Goal: Task Accomplishment & Management: Complete application form

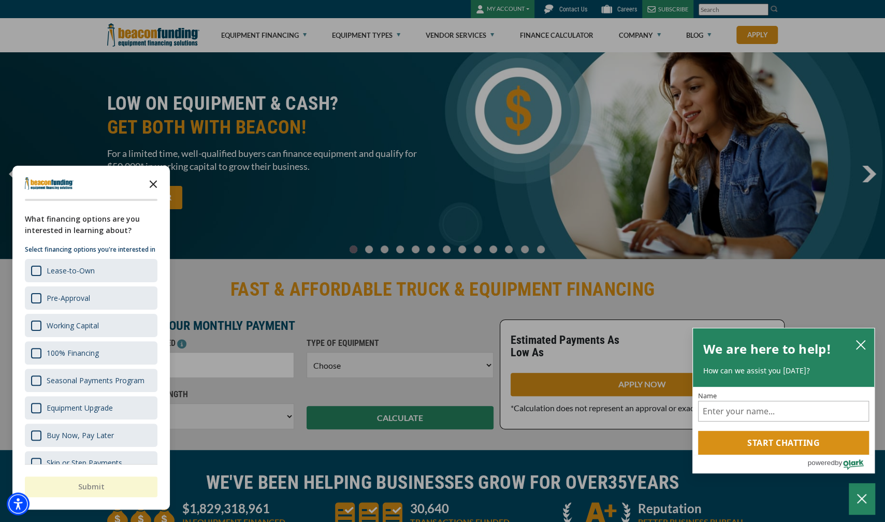
click at [153, 183] on polygon "Close the survey" at bounding box center [154, 184] width 8 height 8
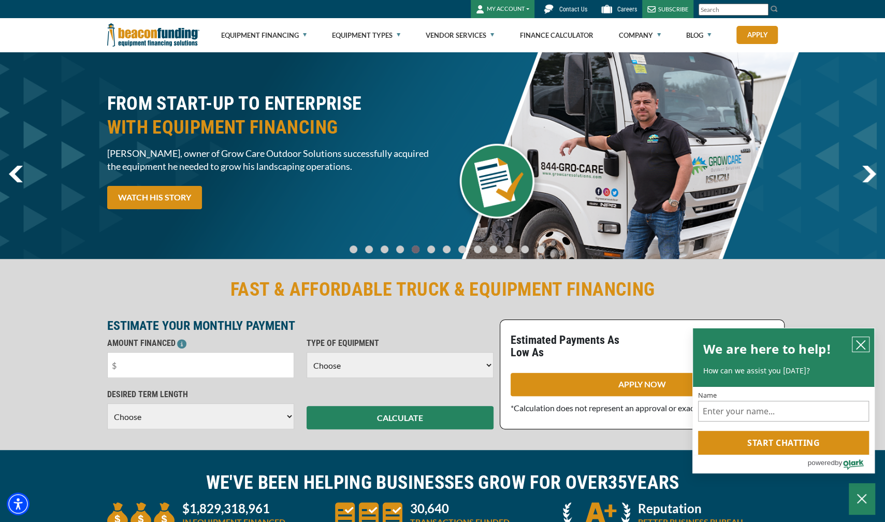
click at [856, 342] on icon "close chatbox" at bounding box center [860, 345] width 10 height 10
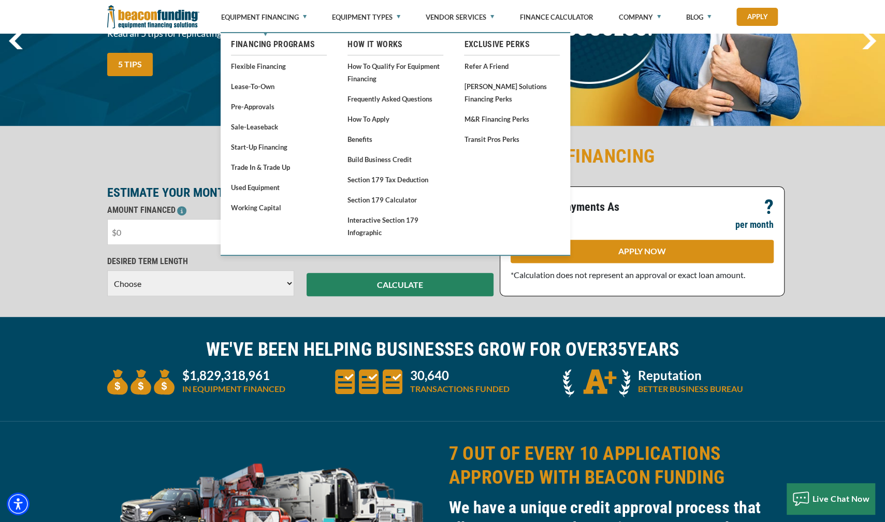
scroll to position [155, 0]
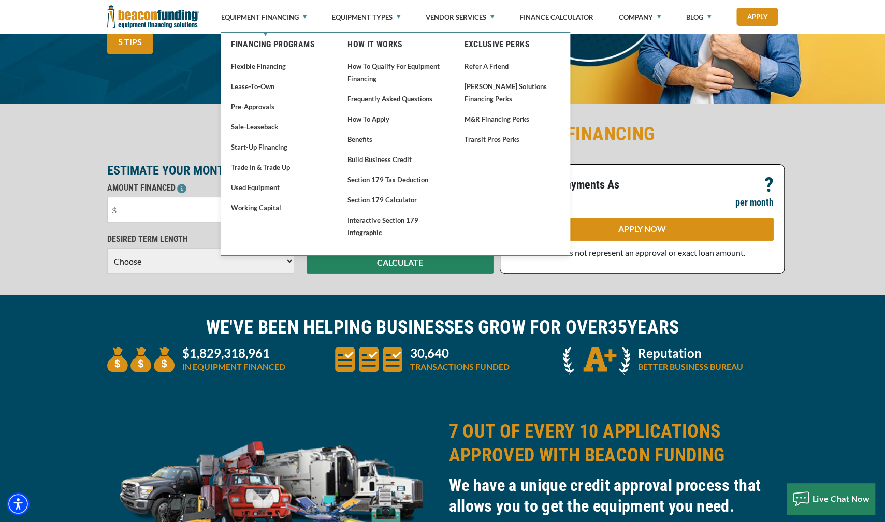
click at [32, 256] on div "FAST & AFFORDABLE TRUCK & EQUIPMENT FINANCING ESTIMATE YOUR MONTHLY PAYMENT AMO…" at bounding box center [442, 197] width 885 height 193
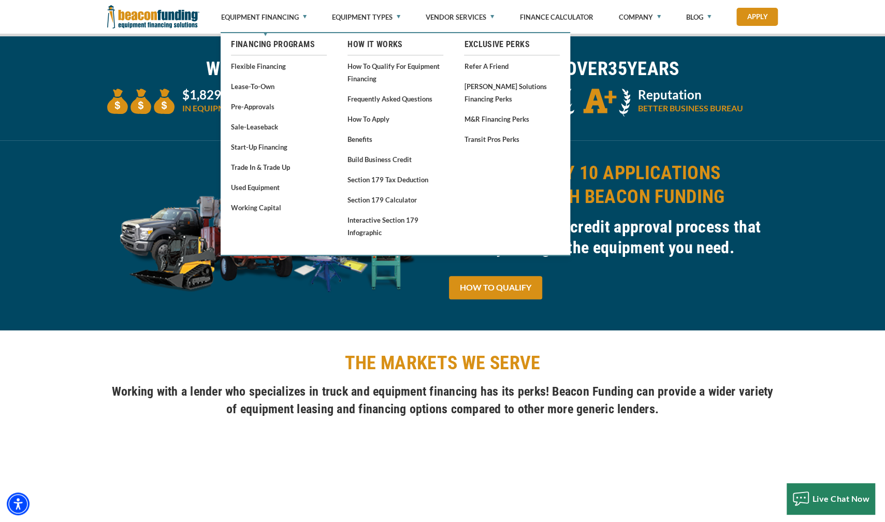
scroll to position [362, 0]
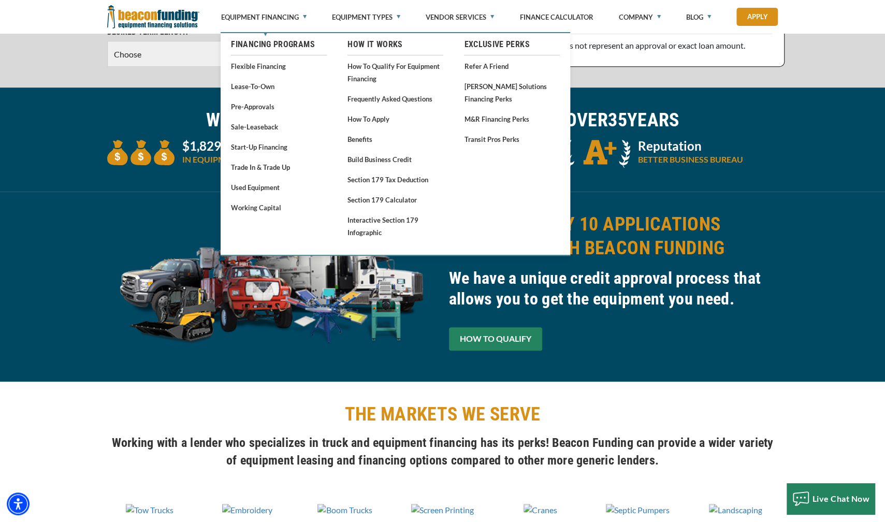
click at [490, 338] on link "HOW TO QUALIFY" at bounding box center [495, 338] width 93 height 23
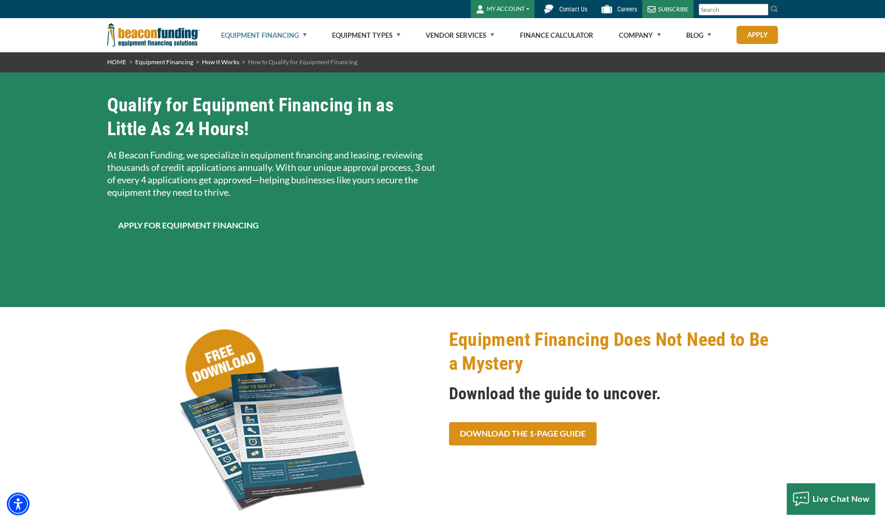
click at [224, 228] on link "Apply for Equipment Financing" at bounding box center [188, 225] width 163 height 23
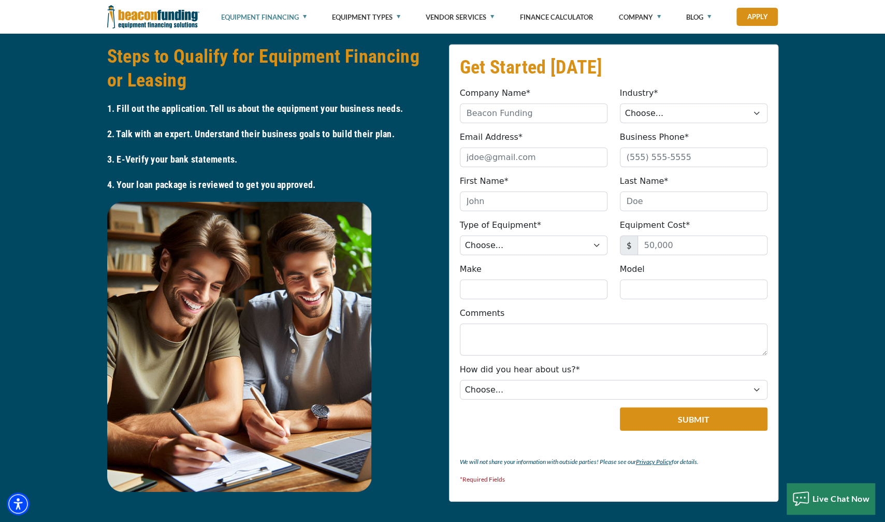
scroll to position [1841, 0]
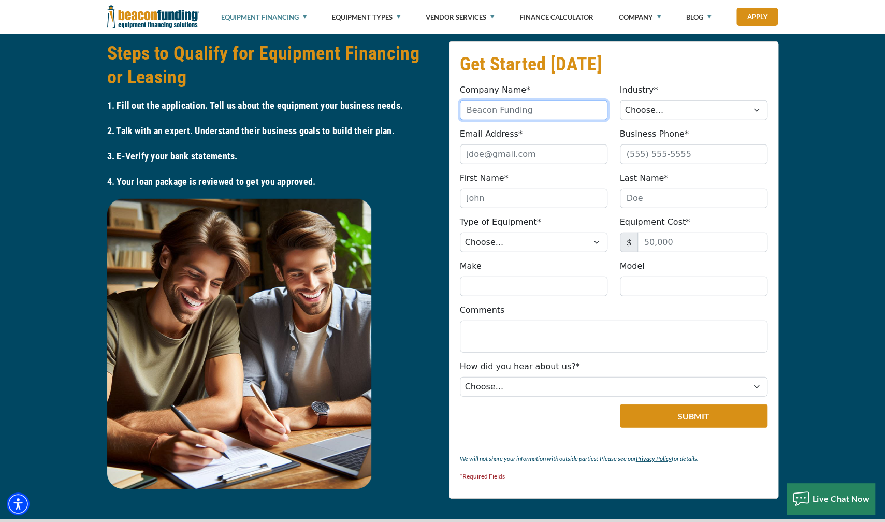
click at [511, 107] on input "Company Name*" at bounding box center [534, 110] width 148 height 20
type input "sign design"
type input "isigndesignonline@gmail.com"
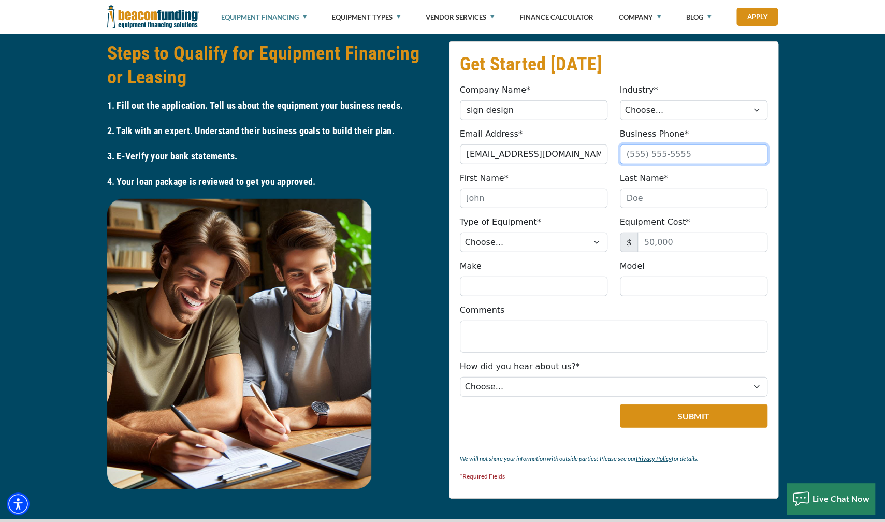
type input "7203651740"
type input "Robert"
type input "Mowad"
type input "(720) 365-1740"
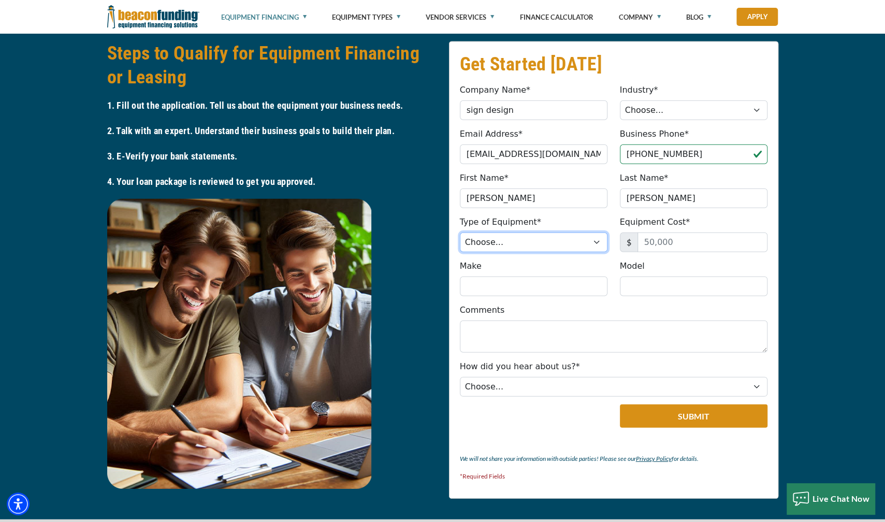
click at [552, 242] on select "Choose... Backhoe Boom/Bucket Truck Chipper Commercial Mower Crane DTG/DTF Prin…" at bounding box center [534, 242] width 148 height 20
select select "9"
click at [460, 232] on select "Choose... Backhoe Boom/Bucket Truck Chipper Commercial Mower Crane DTG/DTF Prin…" at bounding box center [534, 242] width 148 height 20
drag, startPoint x: 674, startPoint y: 236, endPoint x: 601, endPoint y: 235, distance: 73.0
click at [601, 235] on div "Type of Equipment* Choose... Backhoe Boom/Bucket Truck Chipper Commercial Mower…" at bounding box center [613, 234] width 320 height 36
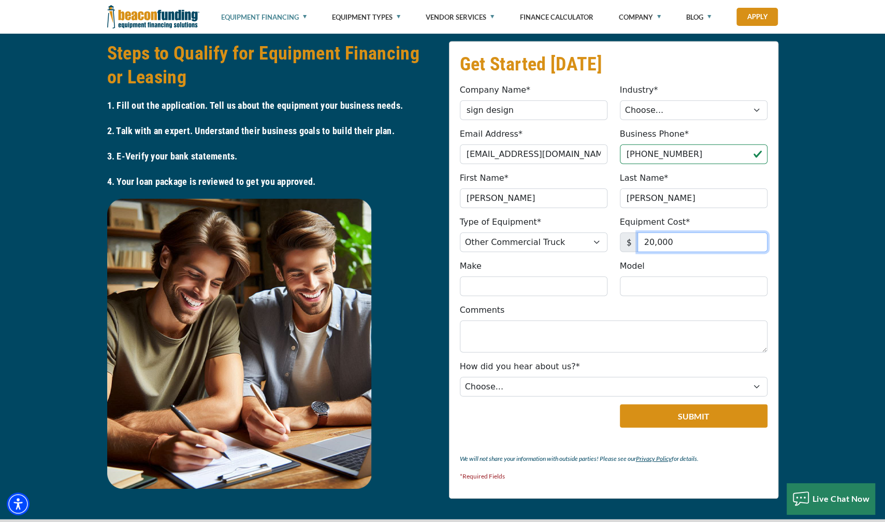
type input "20,000"
click at [540, 286] on input "Make" at bounding box center [534, 286] width 148 height 20
